Goal: Transaction & Acquisition: Obtain resource

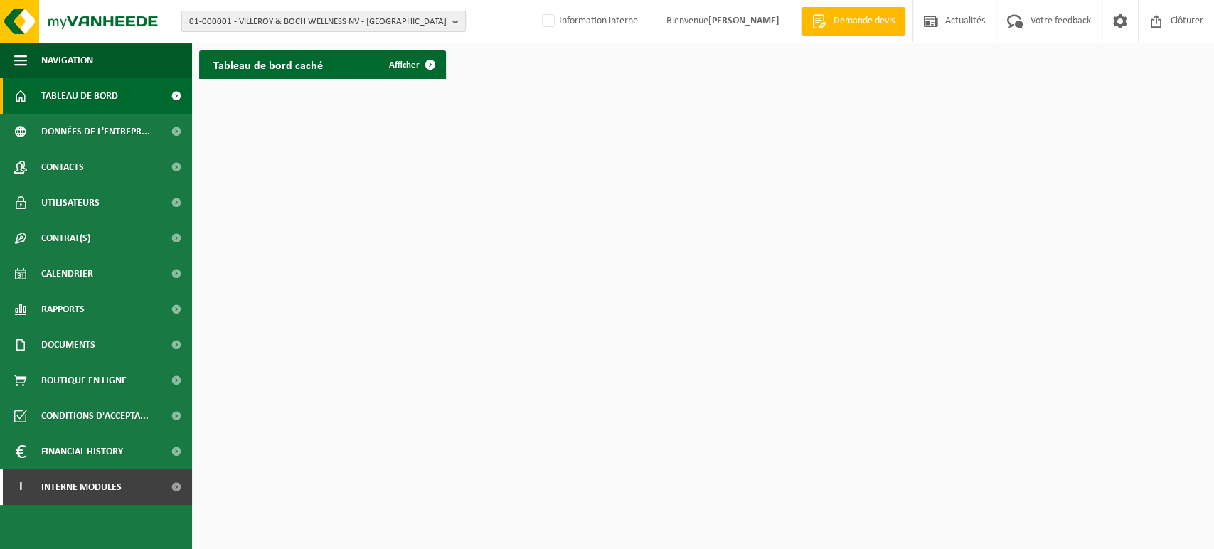
click at [292, 16] on span "01-000001 - VILLEROY & BOCH WELLNESS NV - [GEOGRAPHIC_DATA]" at bounding box center [317, 21] width 257 height 21
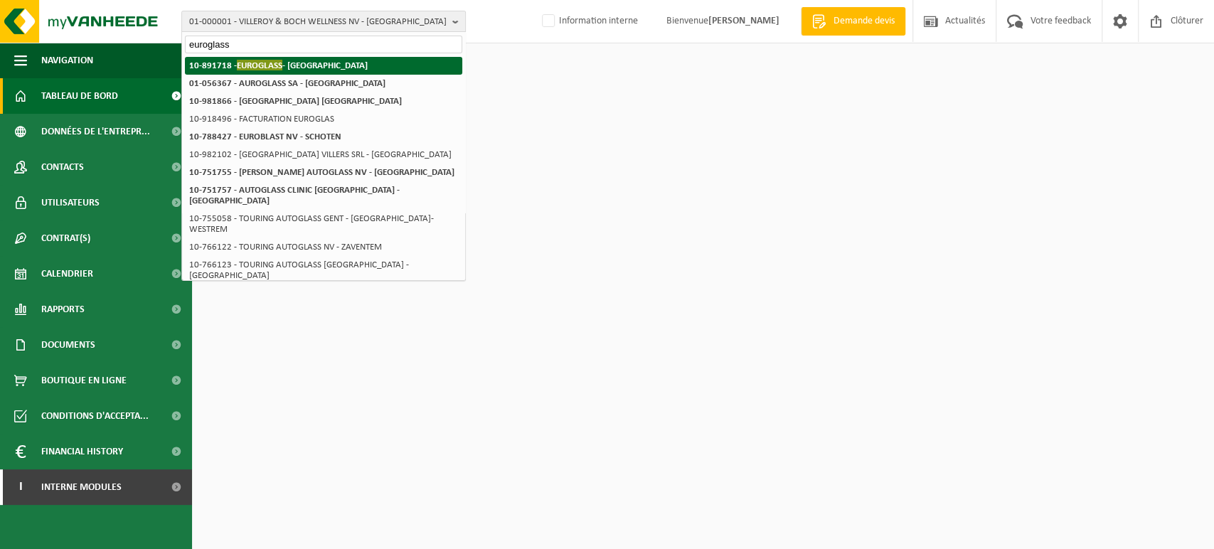
type input "euroglass"
click at [283, 60] on strong "10-891718 - EUROGLASS - VILLERS-LE-BOUILLET" at bounding box center [278, 65] width 179 height 11
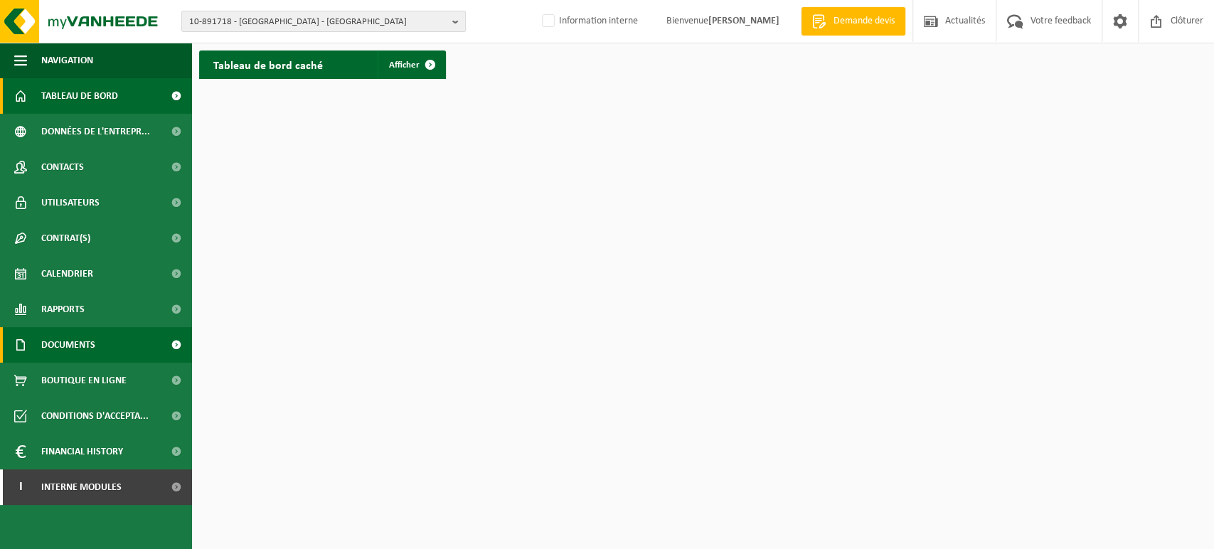
click at [111, 350] on link "Documents" at bounding box center [96, 345] width 192 height 36
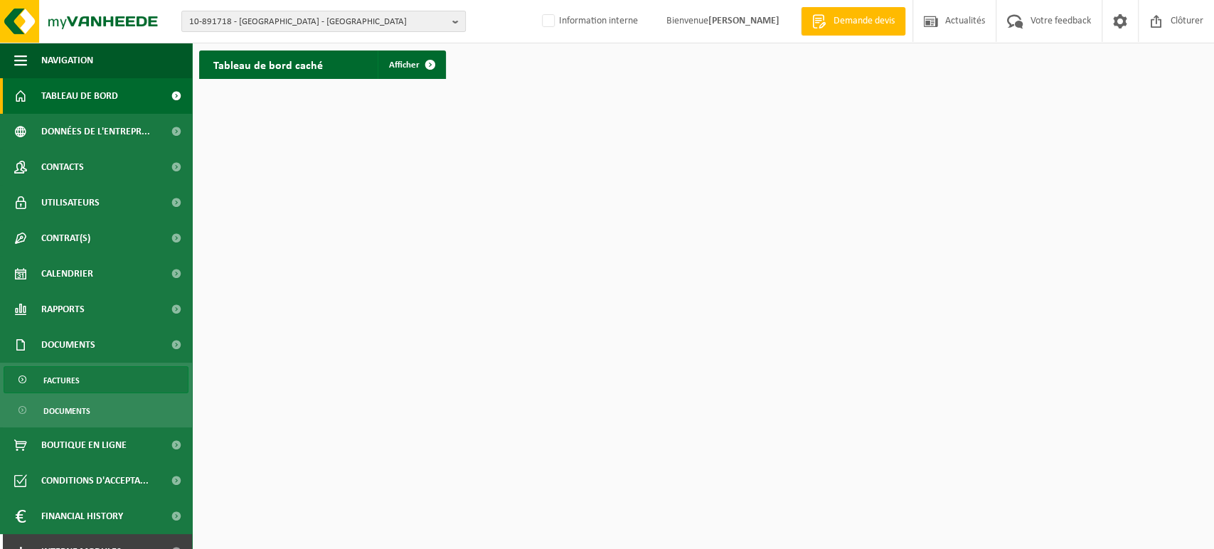
click at [106, 383] on link "Factures" at bounding box center [96, 379] width 185 height 27
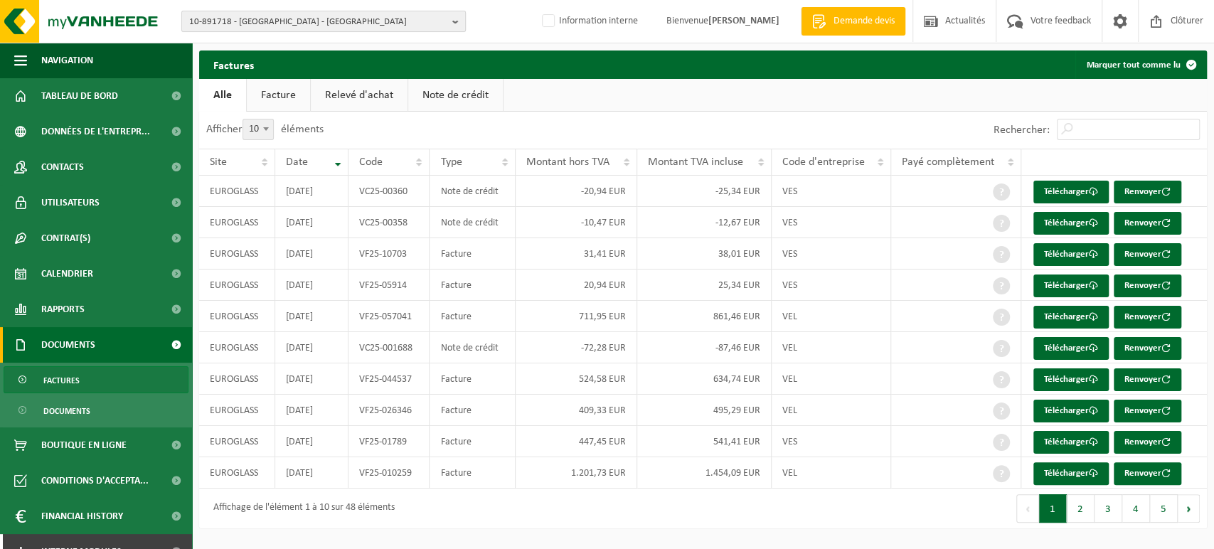
click at [422, 25] on span "10-891718 - [GEOGRAPHIC_DATA] - [GEOGRAPHIC_DATA]" at bounding box center [317, 21] width 257 height 21
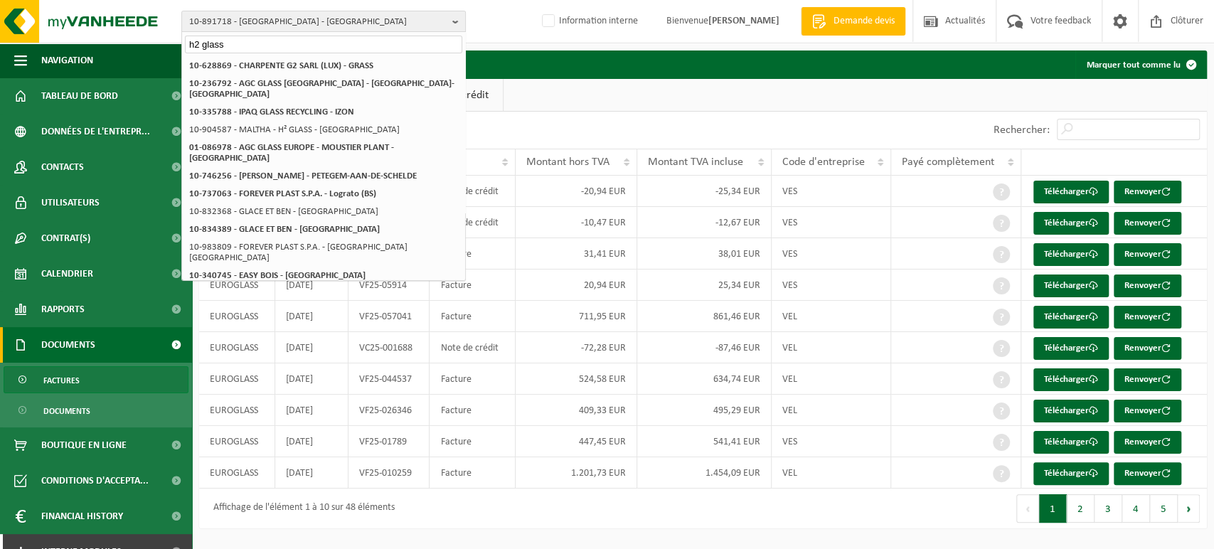
click at [519, 119] on div "Afficher 10 25 50 100 10 éléments" at bounding box center [451, 130] width 504 height 37
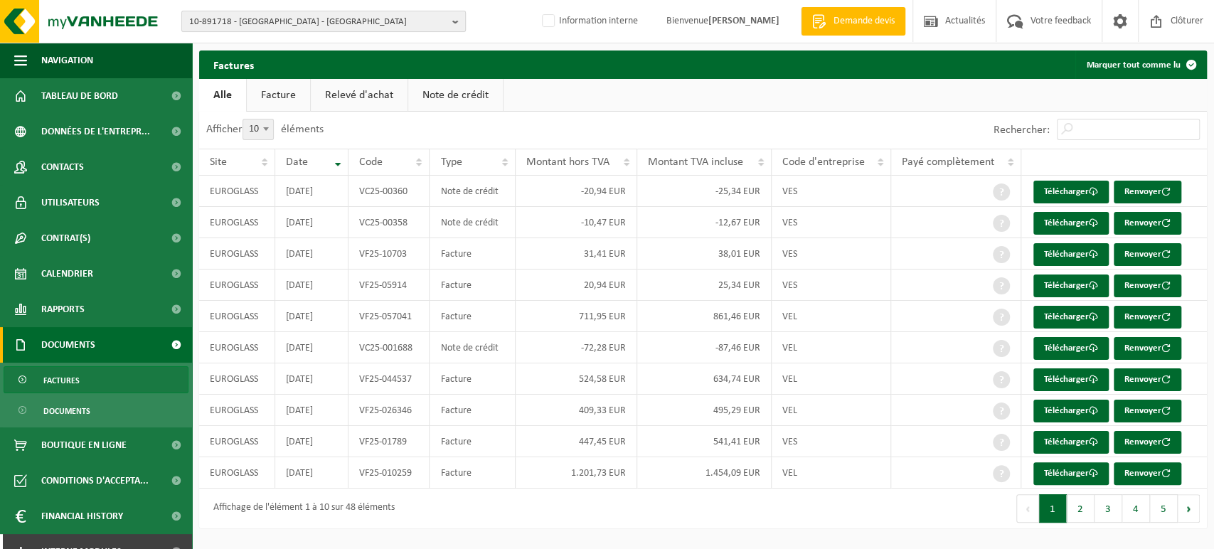
click at [396, 21] on span "10-891718 - [GEOGRAPHIC_DATA] - [PERSON_NAME]" at bounding box center [317, 21] width 257 height 21
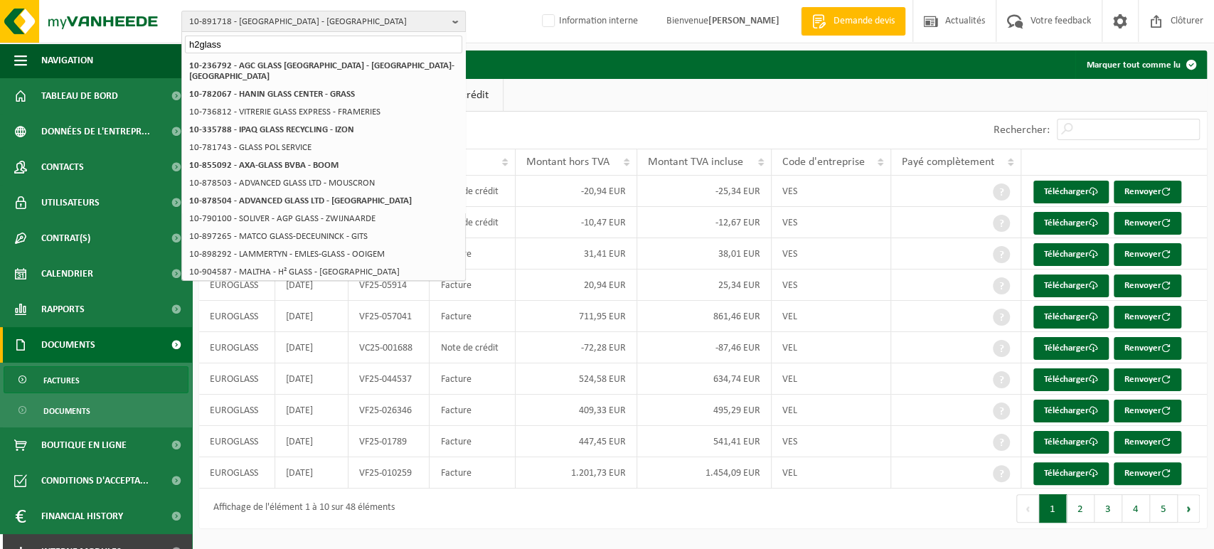
type input "h2glass"
click at [270, 20] on span "10-891718 - [GEOGRAPHIC_DATA] - [GEOGRAPHIC_DATA]" at bounding box center [317, 21] width 257 height 21
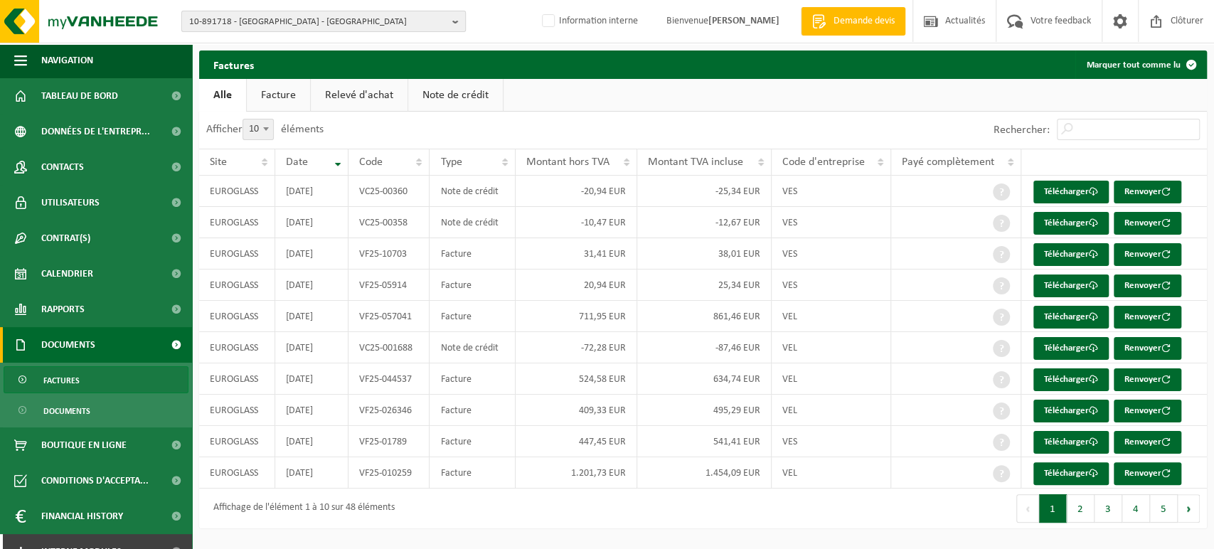
click at [270, 20] on span "10-891718 - [GEOGRAPHIC_DATA] - [GEOGRAPHIC_DATA]" at bounding box center [317, 21] width 257 height 21
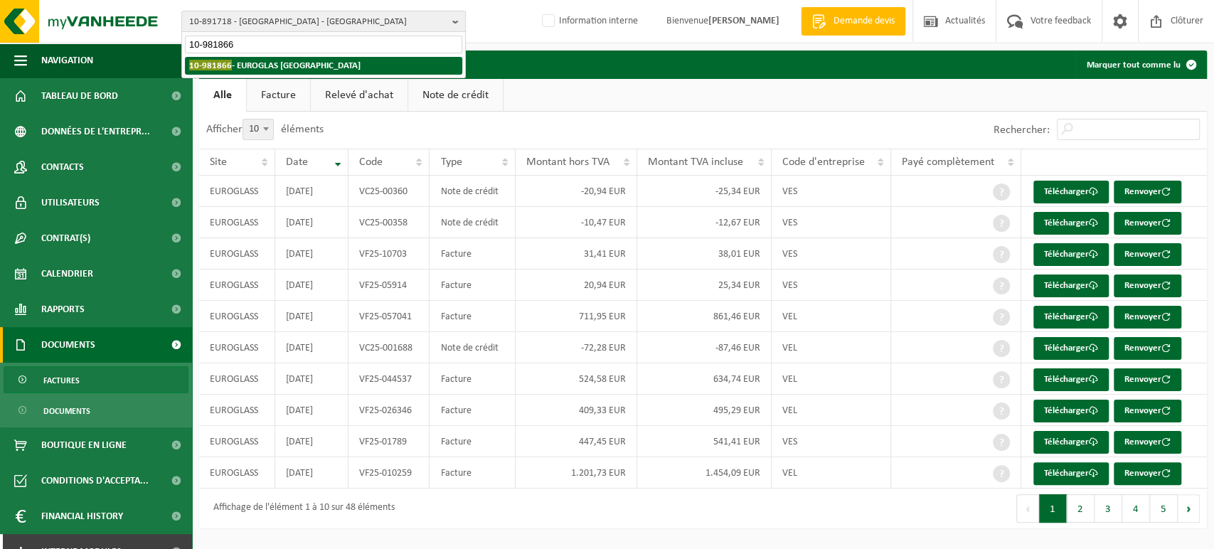
type input "10-981866"
click at [279, 71] on li "10-981866 - EUROGLAS VILLERS - VILLERS-LE-BOUILLET" at bounding box center [323, 66] width 277 height 18
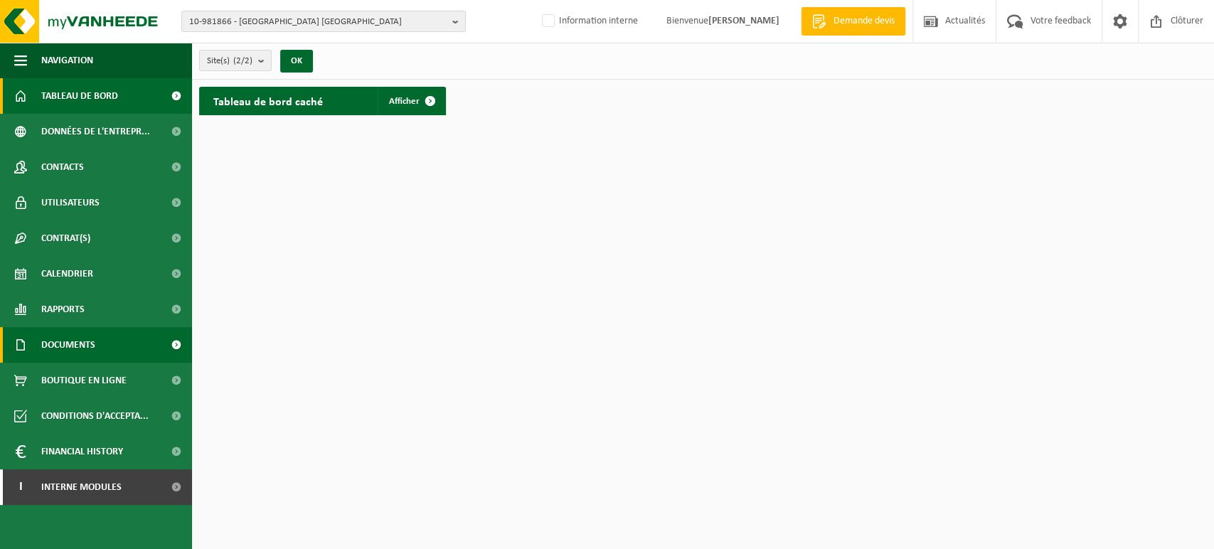
click at [99, 352] on link "Documents" at bounding box center [96, 345] width 192 height 36
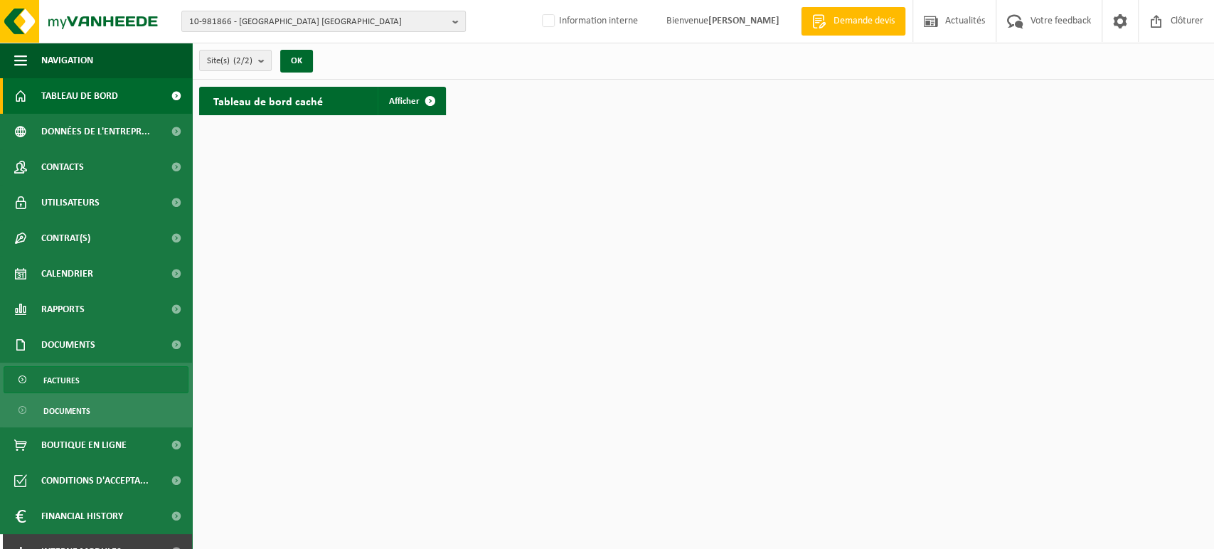
click at [91, 376] on link "Factures" at bounding box center [96, 379] width 185 height 27
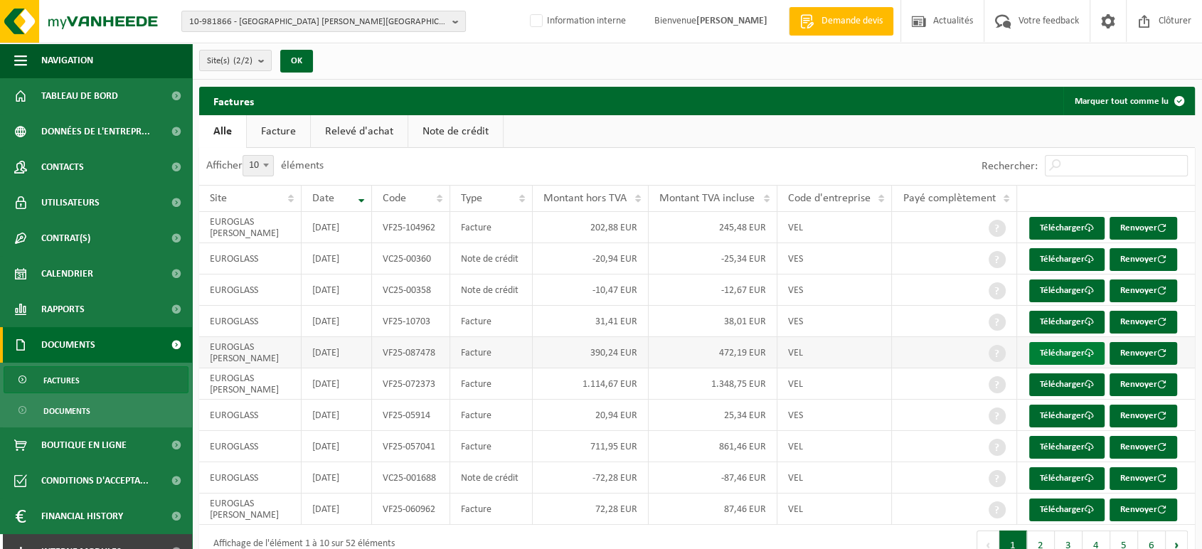
click at [1072, 357] on link "Télécharger" at bounding box center [1066, 353] width 75 height 23
click at [85, 191] on span "Utilisateurs" at bounding box center [70, 203] width 58 height 36
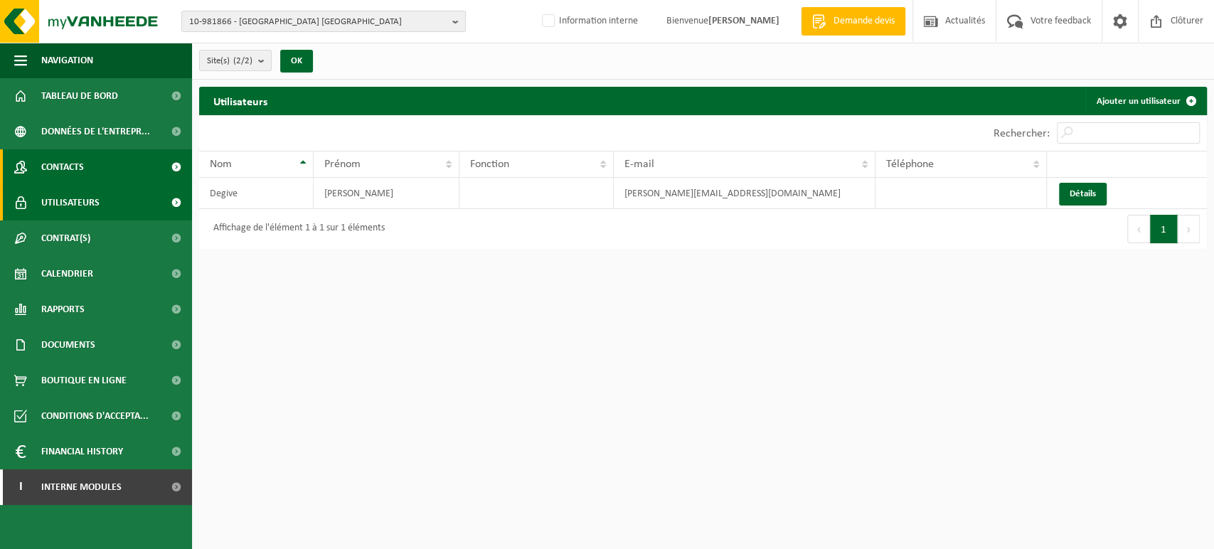
click at [99, 171] on link "Contacts" at bounding box center [96, 167] width 192 height 36
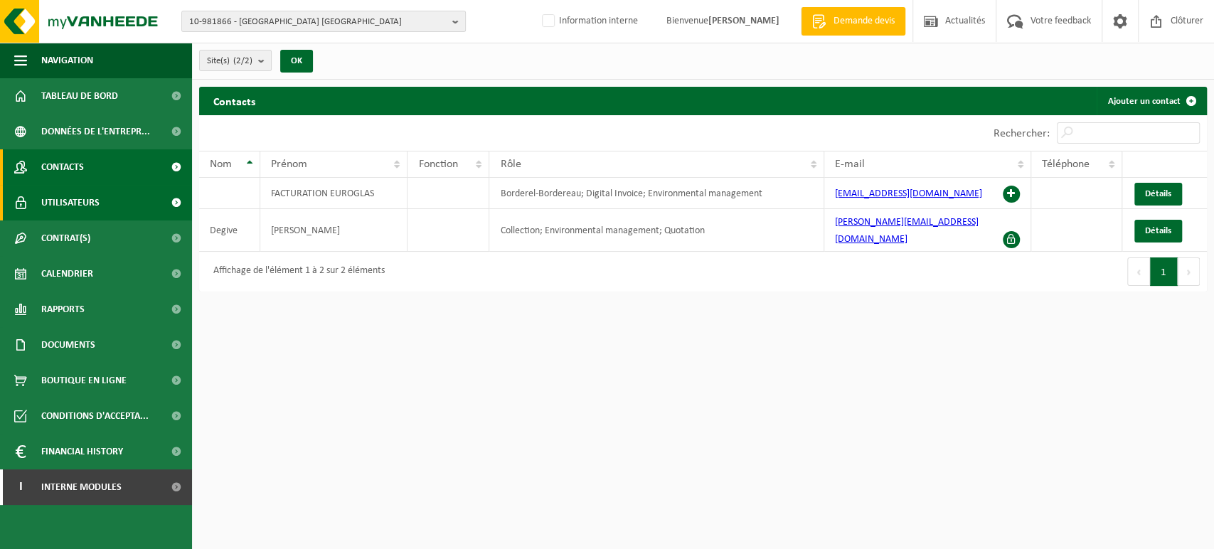
click at [119, 206] on link "Utilisateurs" at bounding box center [96, 203] width 192 height 36
